Goal: Information Seeking & Learning: Understand process/instructions

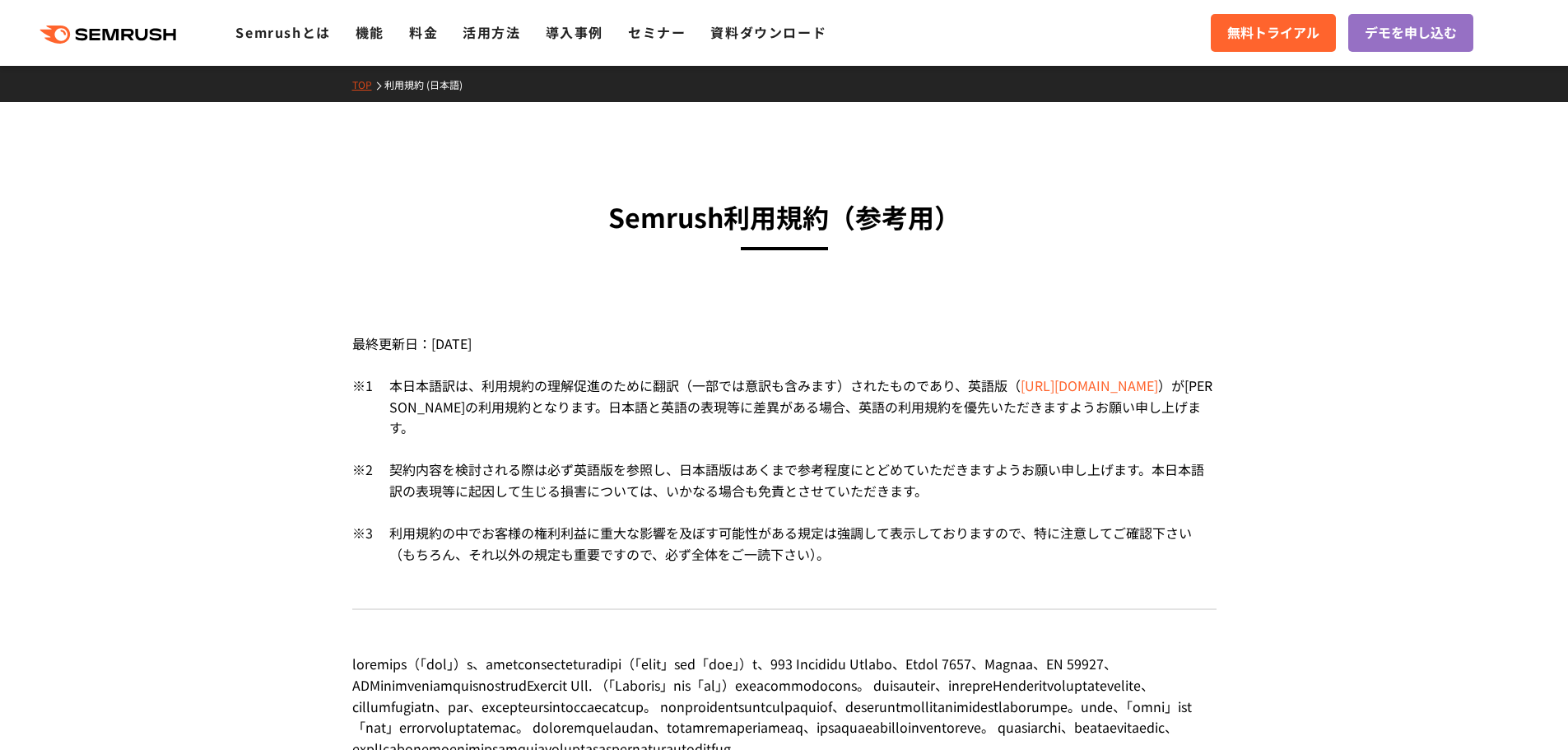
click at [719, 417] on div "本日本語訳は、利用規約の理解促進のために翻訳（一部では意訳も含みます）されたものであり、英語版 （ [URL][DOMAIN_NAME] ） が[PERSON…" at bounding box center [795, 418] width 844 height 84
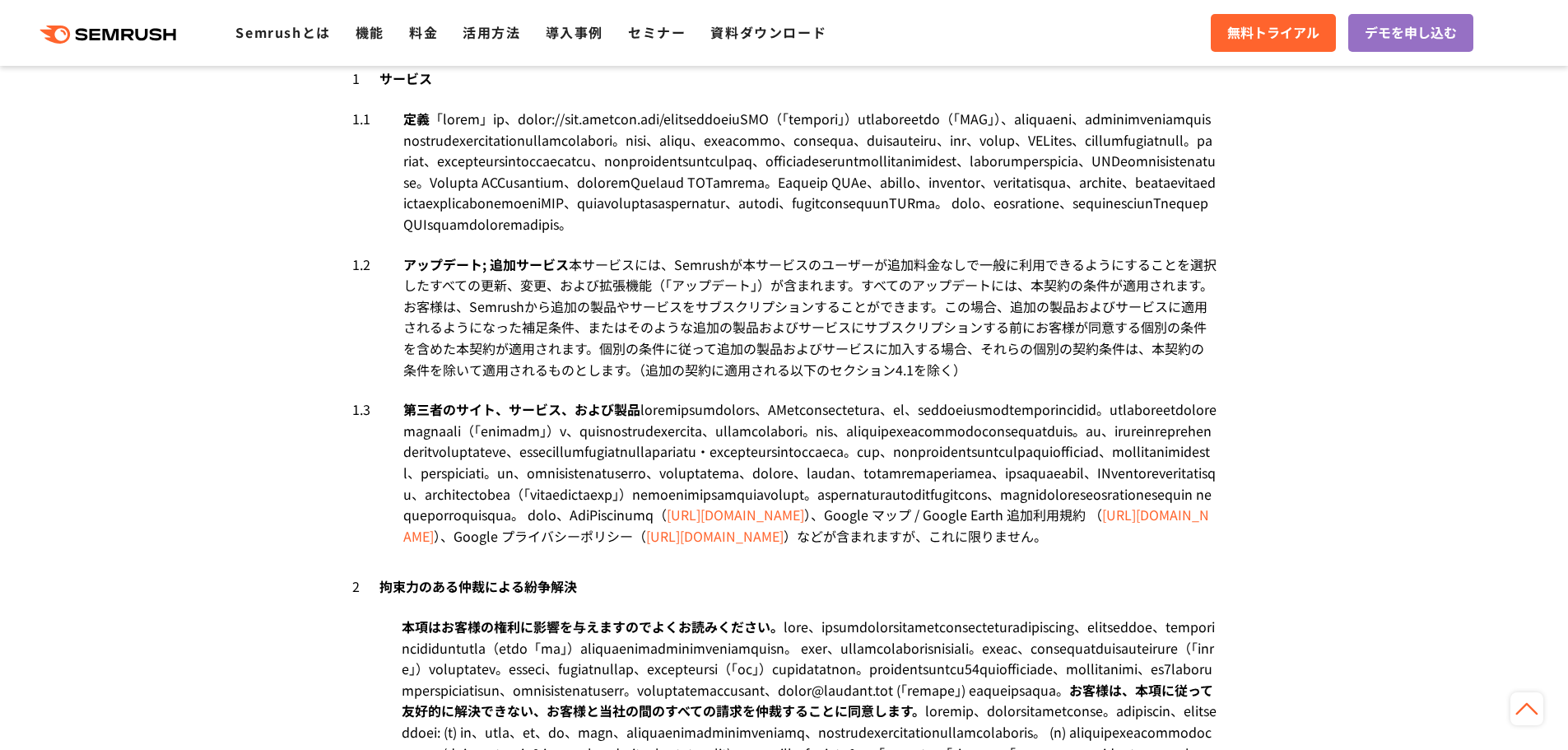
scroll to position [906, 0]
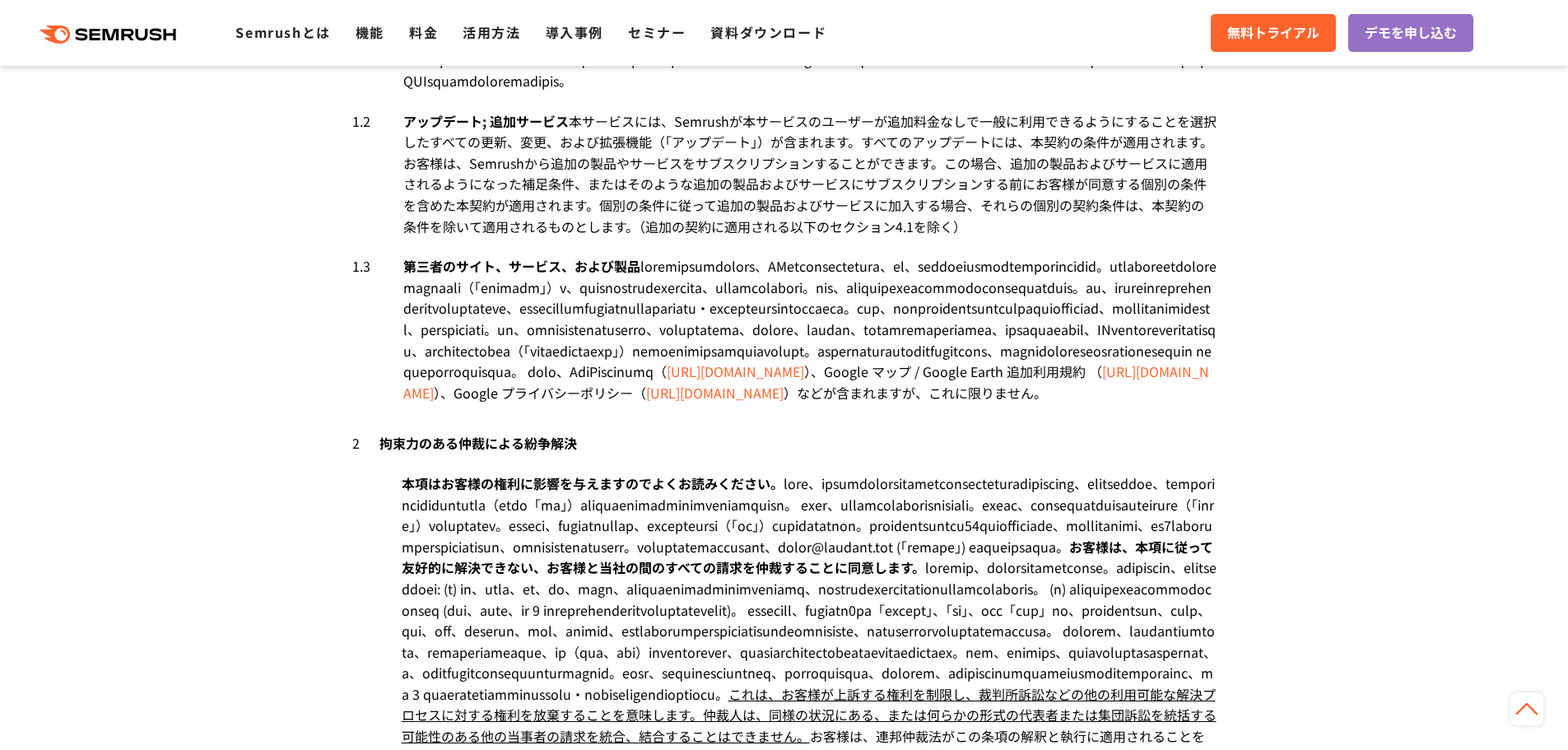
click at [435, 404] on div "第三者のサイト、サービス、および製品　 [URL][DOMAIN_NAME] ）、Google マップ / Google Earth 追加利用規約 （ [UR…" at bounding box center [810, 330] width 813 height 148
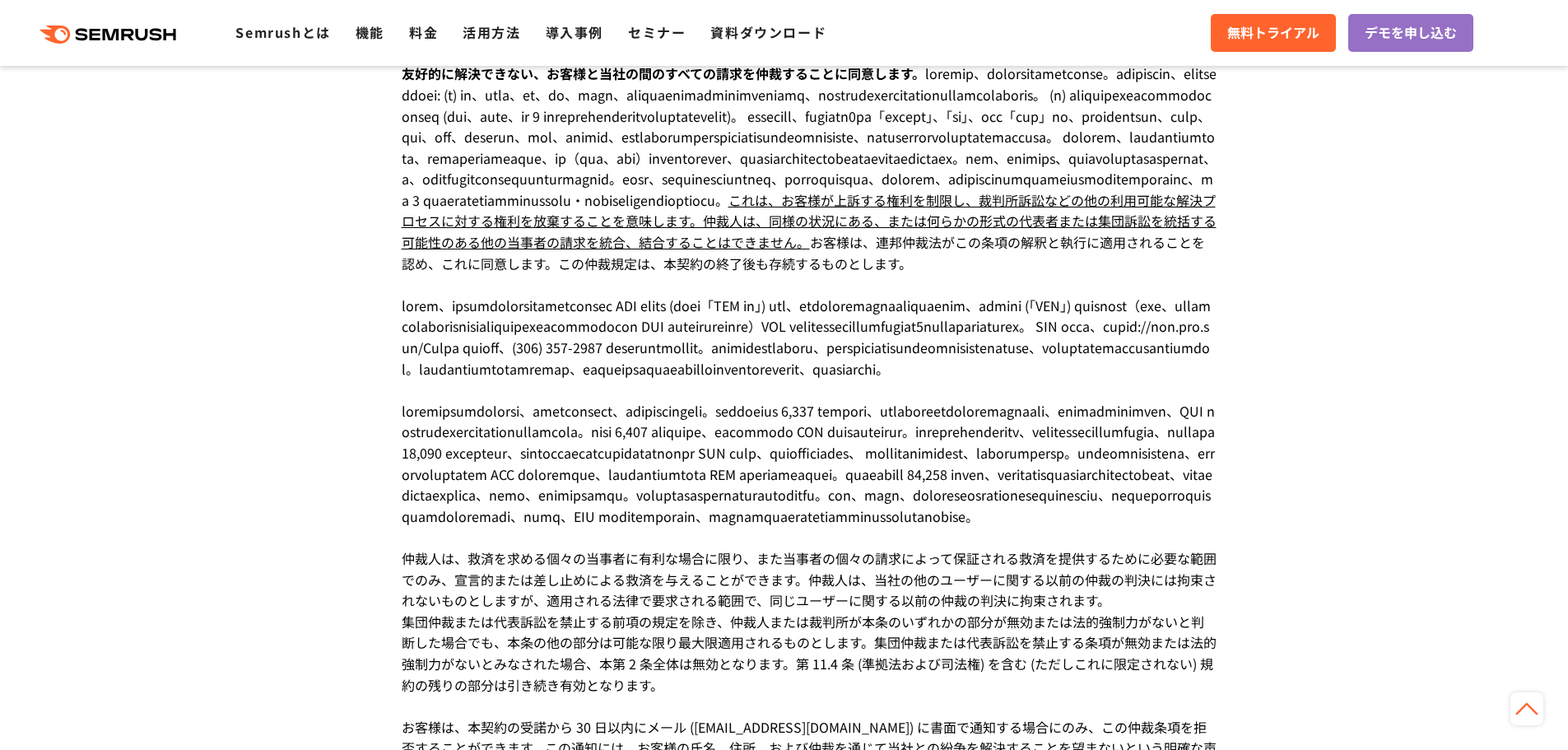
scroll to position [1729, 0]
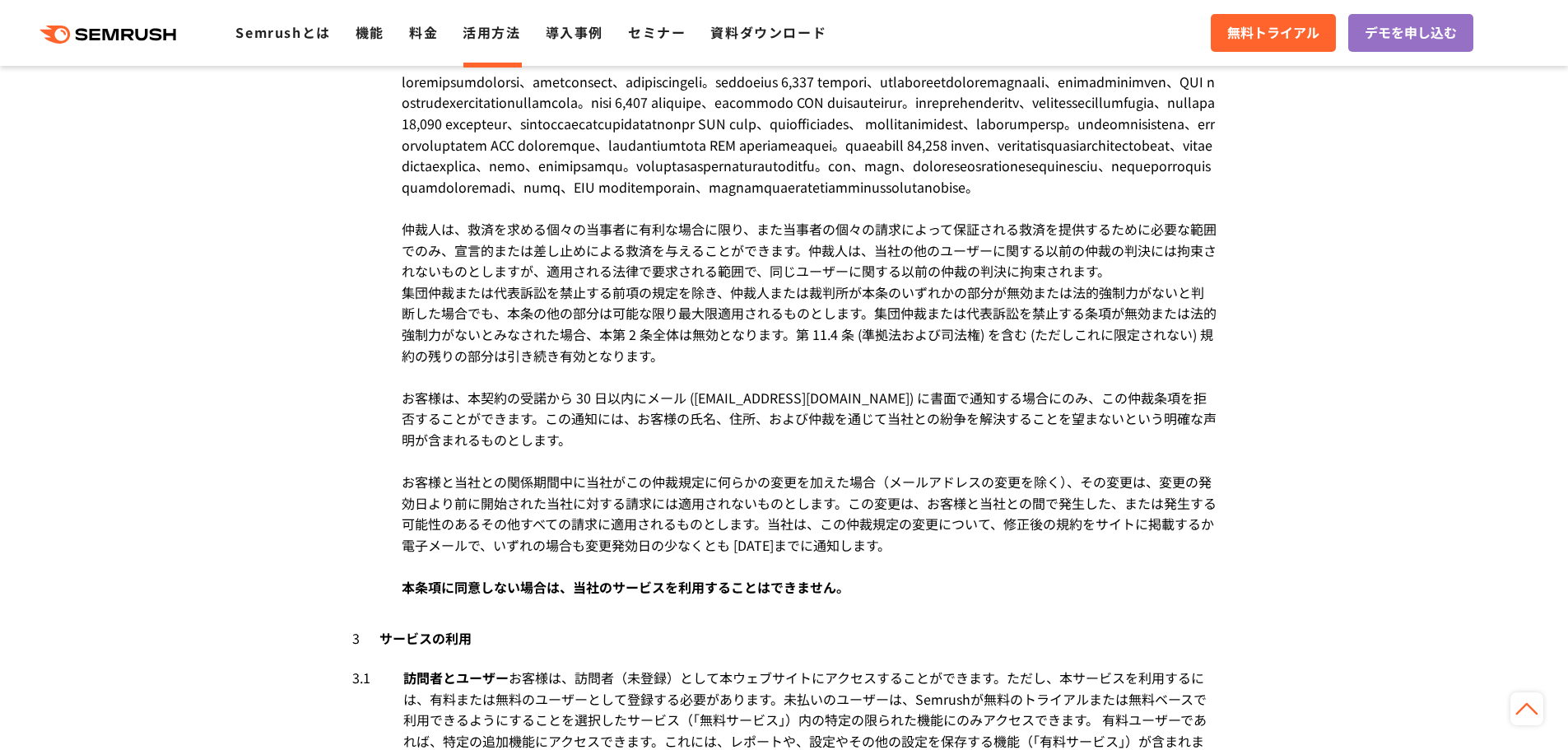
click at [494, 42] on li "活用方法" at bounding box center [491, 33] width 58 height 21
click at [497, 35] on link "活用方法" at bounding box center [491, 32] width 58 height 20
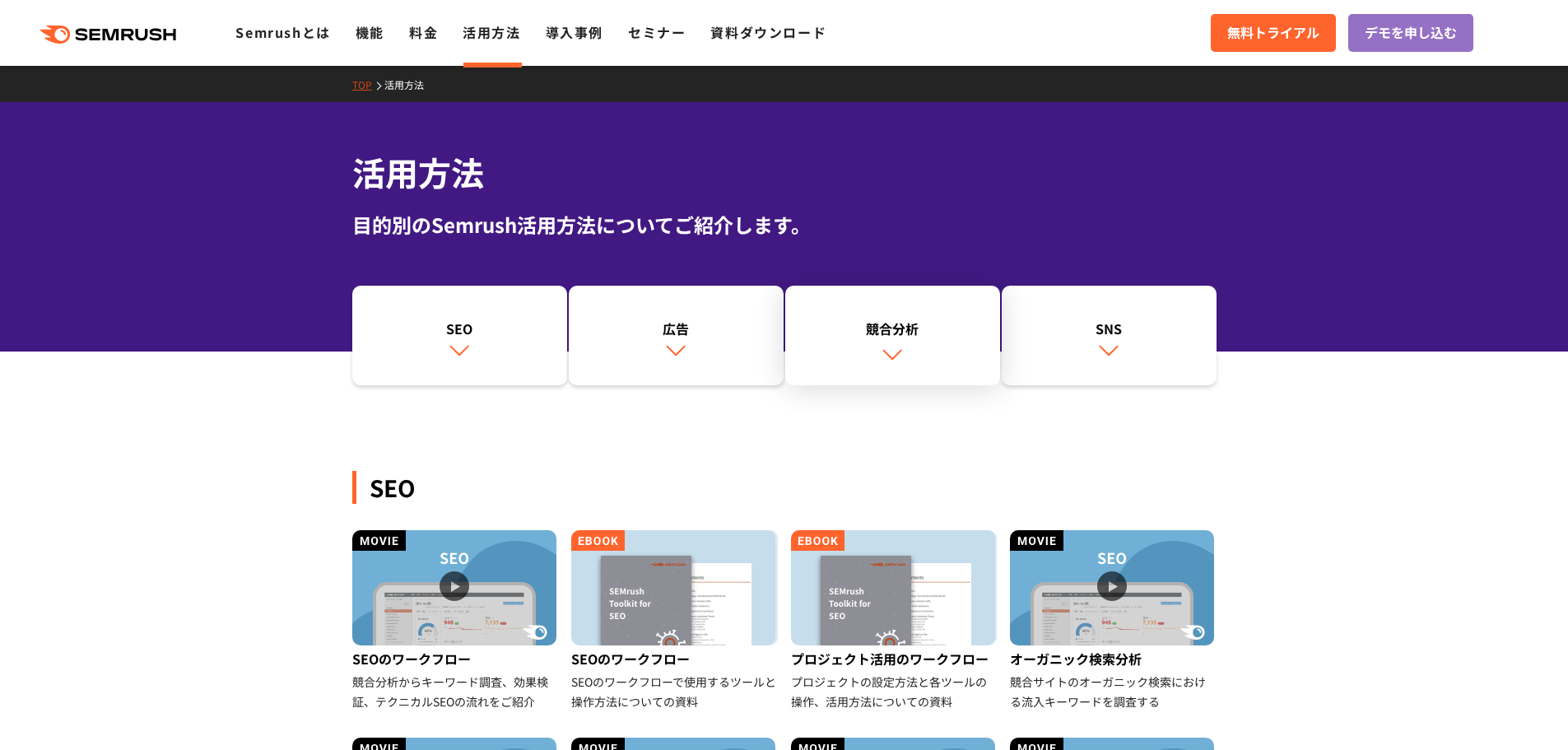
click at [910, 349] on link "競合分析" at bounding box center [892, 336] width 215 height 101
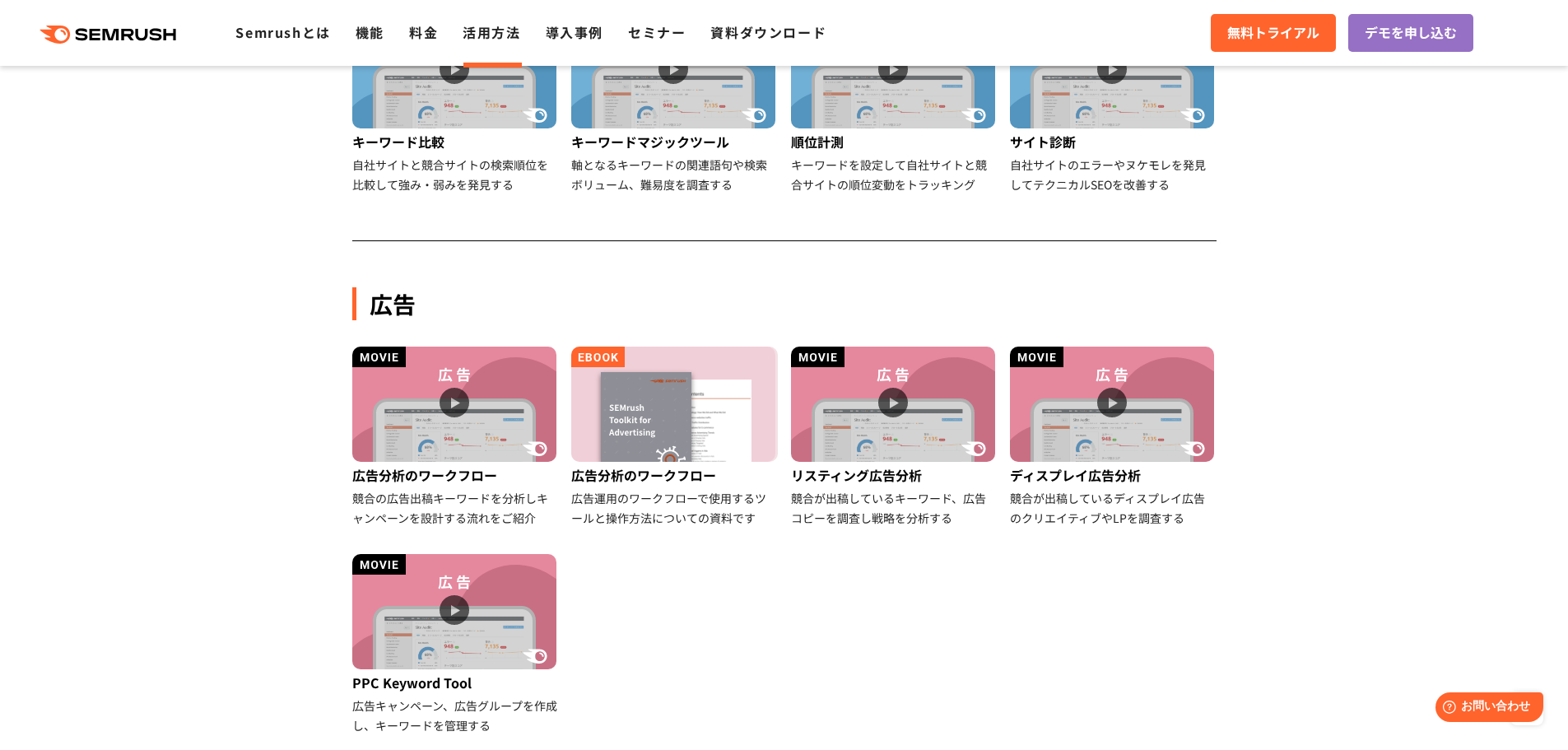
scroll to position [720, 0]
